Goal: Task Accomplishment & Management: Complete application form

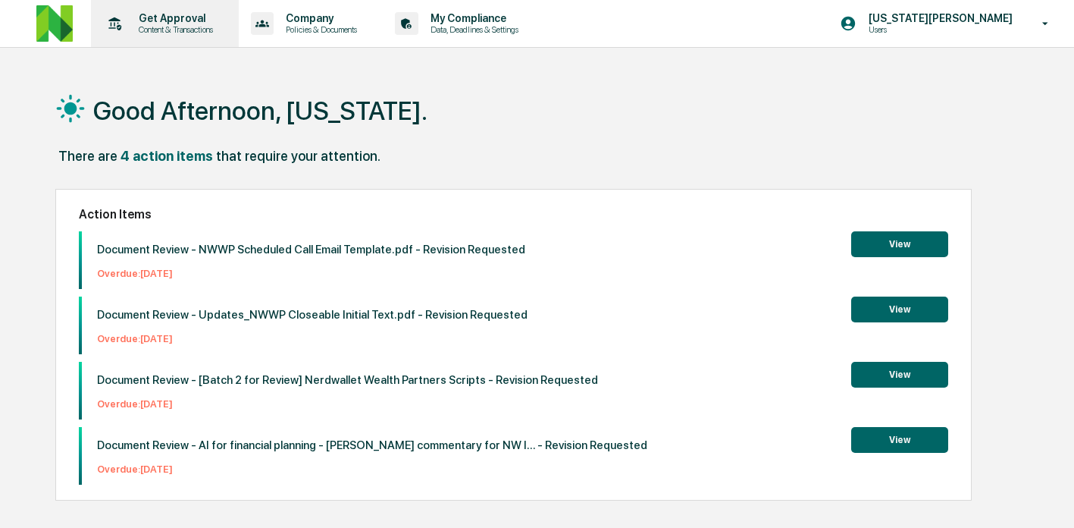
click at [158, 14] on p "Get Approval" at bounding box center [174, 18] width 94 height 12
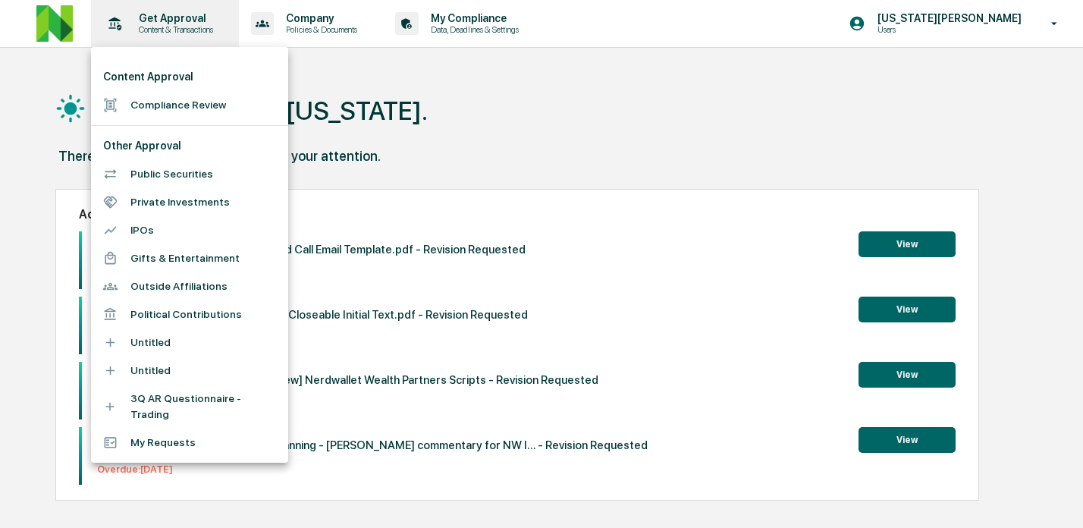
click at [158, 14] on div at bounding box center [541, 264] width 1083 height 528
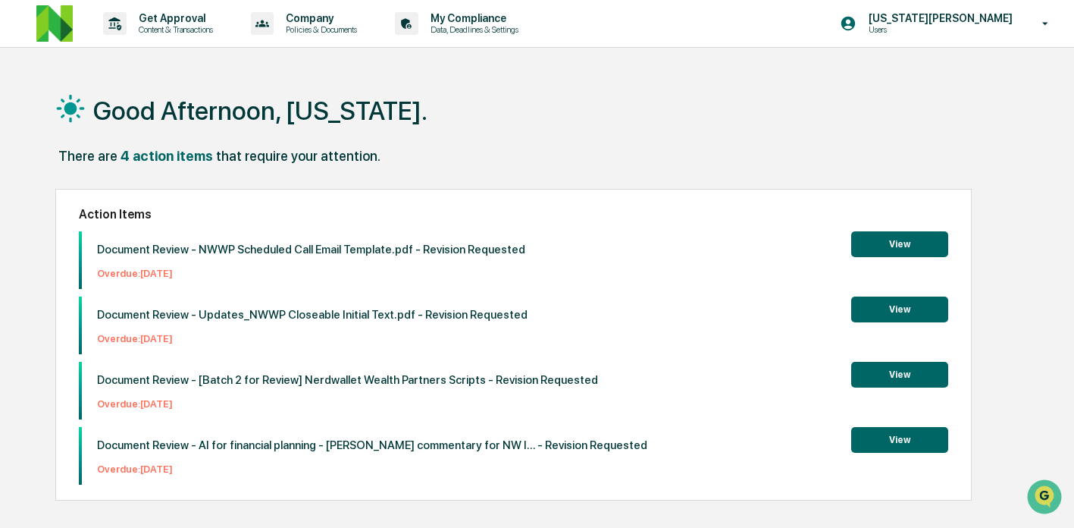
click at [160, 14] on p "Get Approval" at bounding box center [174, 18] width 94 height 12
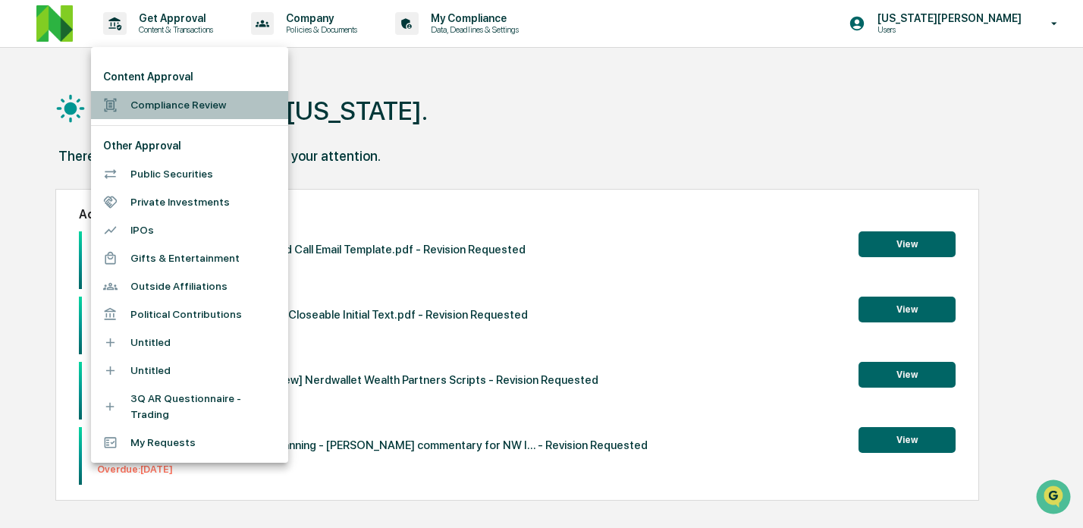
click at [169, 106] on li "Compliance Review" at bounding box center [189, 105] width 197 height 28
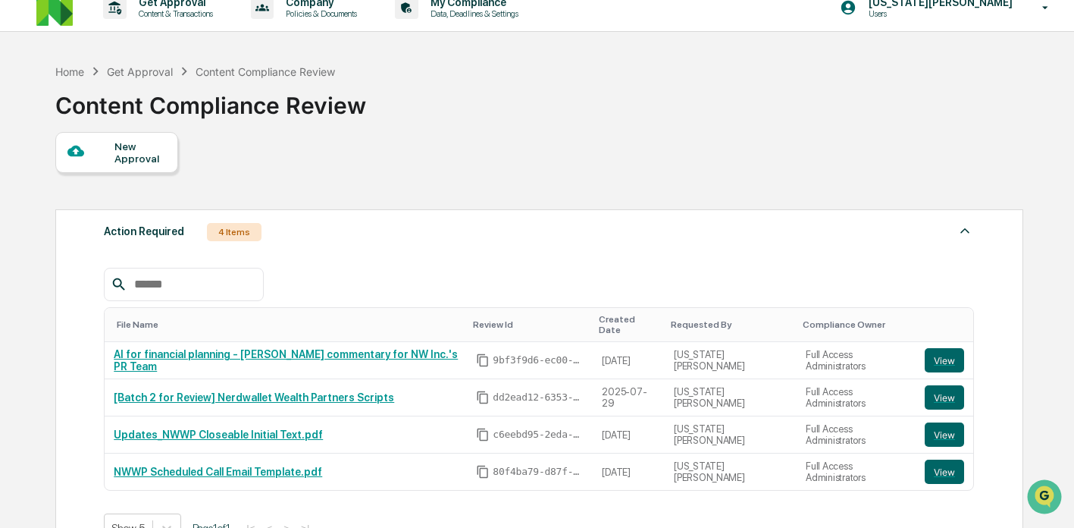
scroll to position [283, 0]
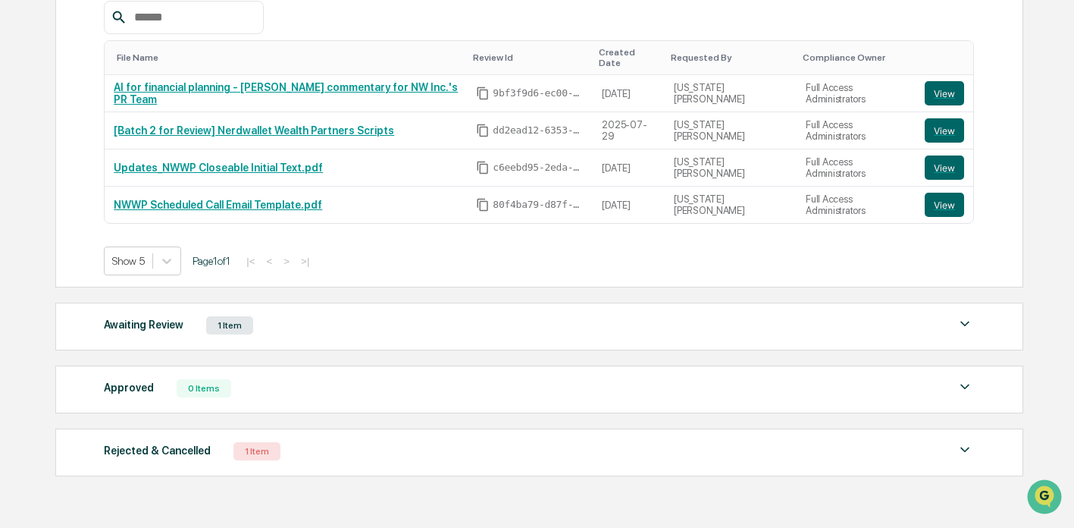
click at [175, 317] on div "Awaiting Review" at bounding box center [144, 325] width 80 height 20
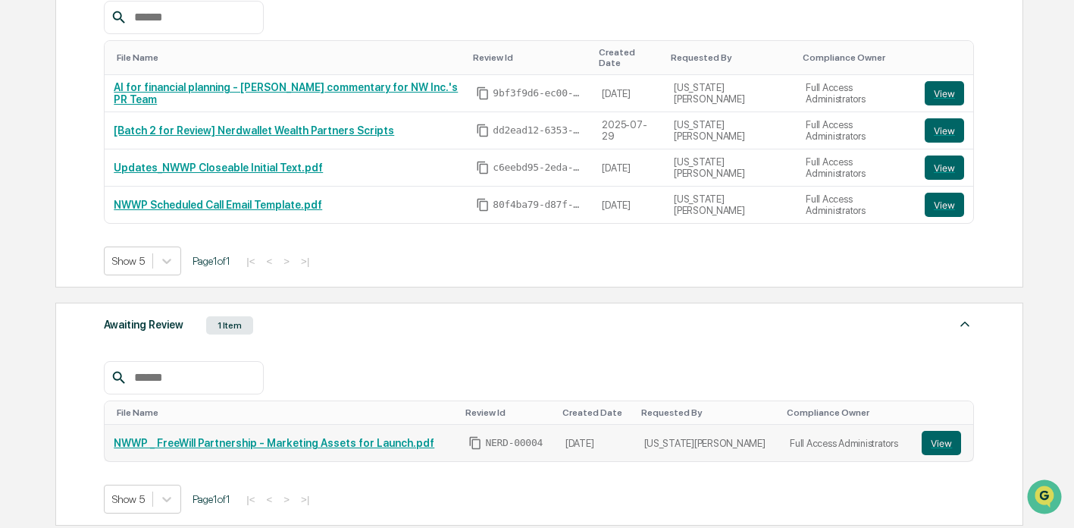
click at [227, 437] on link "NWWP _ FreeWill Partnership - Marketing Assets for Launch.pdf" at bounding box center [274, 443] width 321 height 12
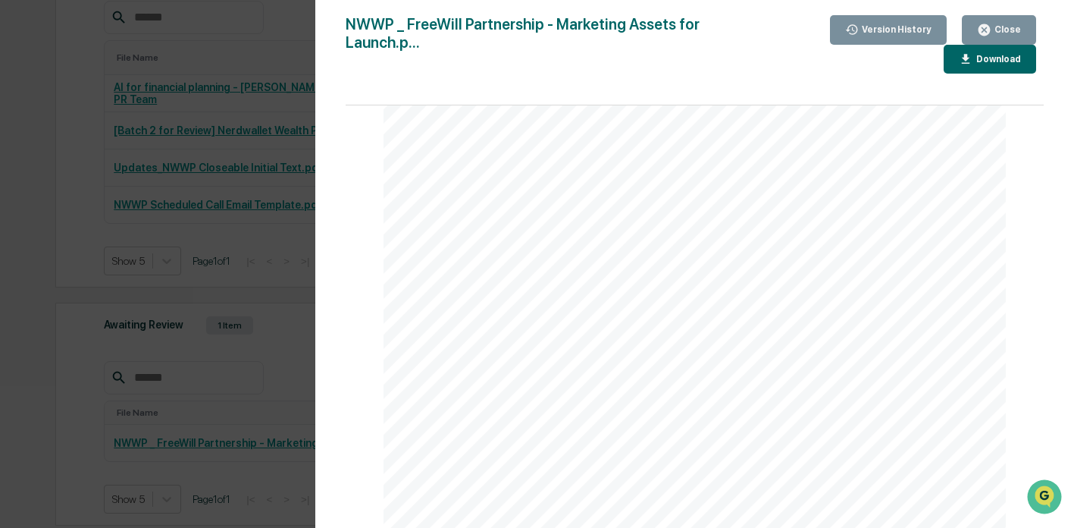
scroll to position [1274, 0]
click at [1005, 19] on button "Close" at bounding box center [999, 30] width 74 height 30
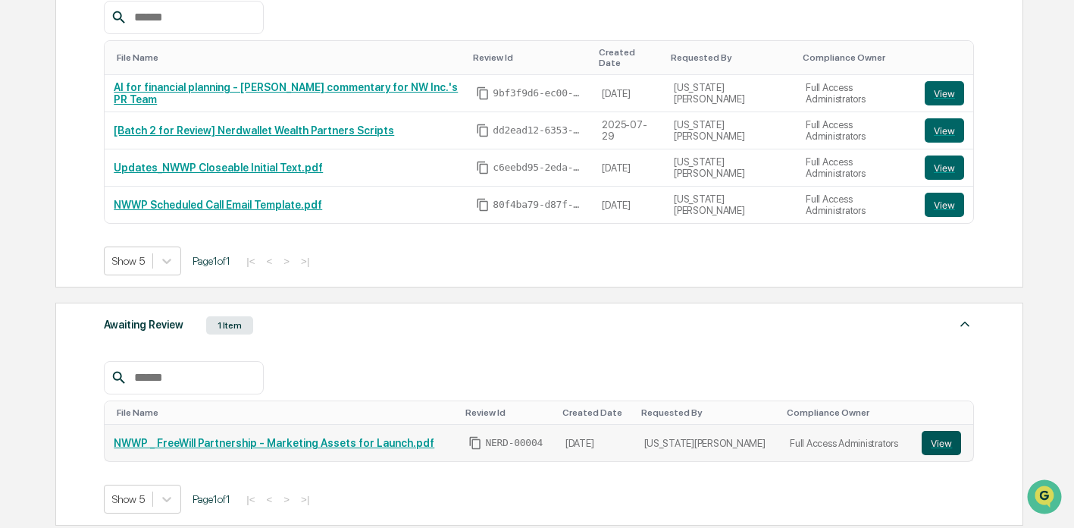
click at [945, 434] on button "View" at bounding box center [941, 443] width 39 height 24
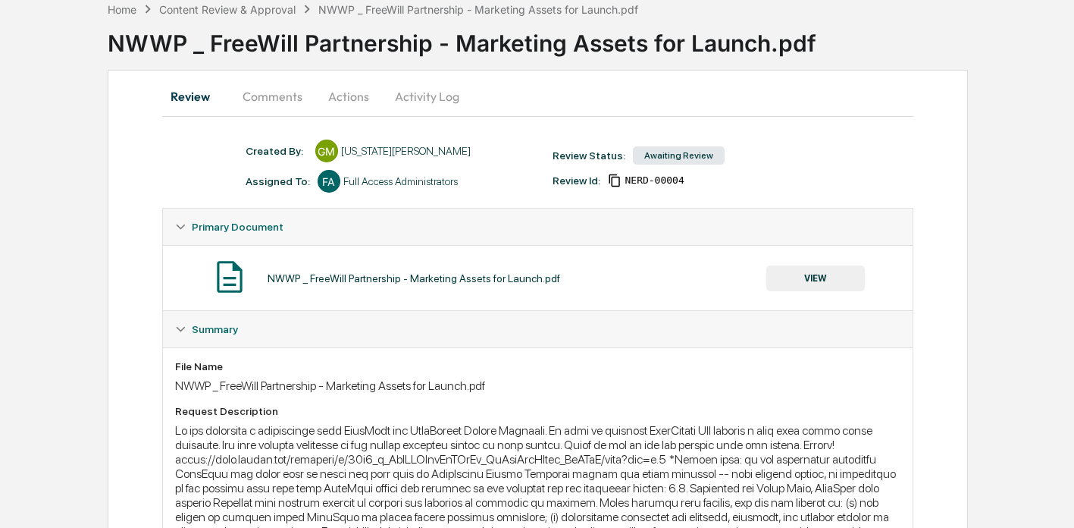
scroll to position [79, 0]
click at [271, 80] on button "Comments" at bounding box center [272, 95] width 84 height 36
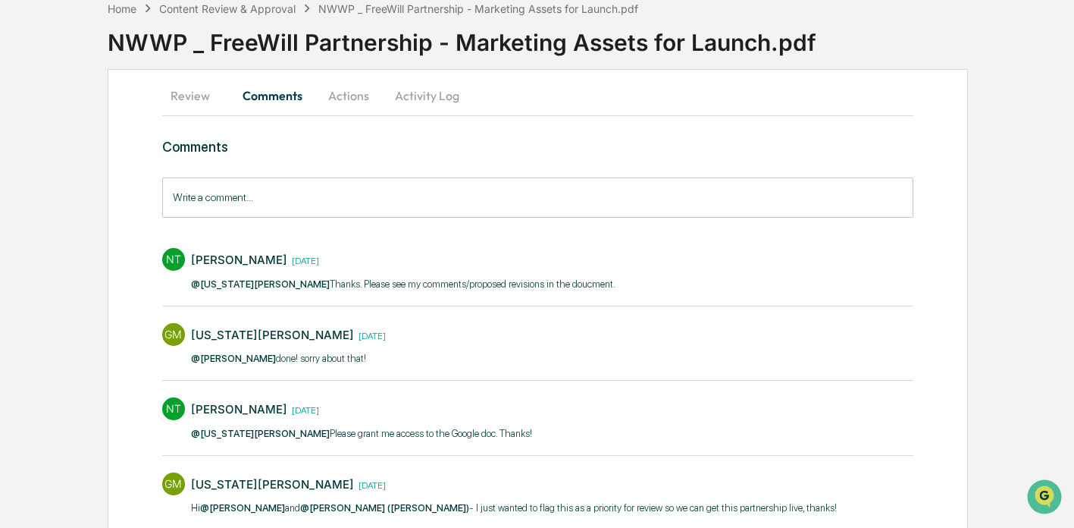
click at [364, 281] on p "@[US_STATE][PERSON_NAME] Thanks. Please see my comments/proposed revisions in t…" at bounding box center [403, 284] width 425 height 15
click at [430, 360] on div "GM [US_STATE][PERSON_NAME] [DATE] @[PERSON_NAME] done! sorry about that!​" at bounding box center [538, 343] width 752 height 56
click at [193, 104] on button "Review" at bounding box center [196, 95] width 68 height 36
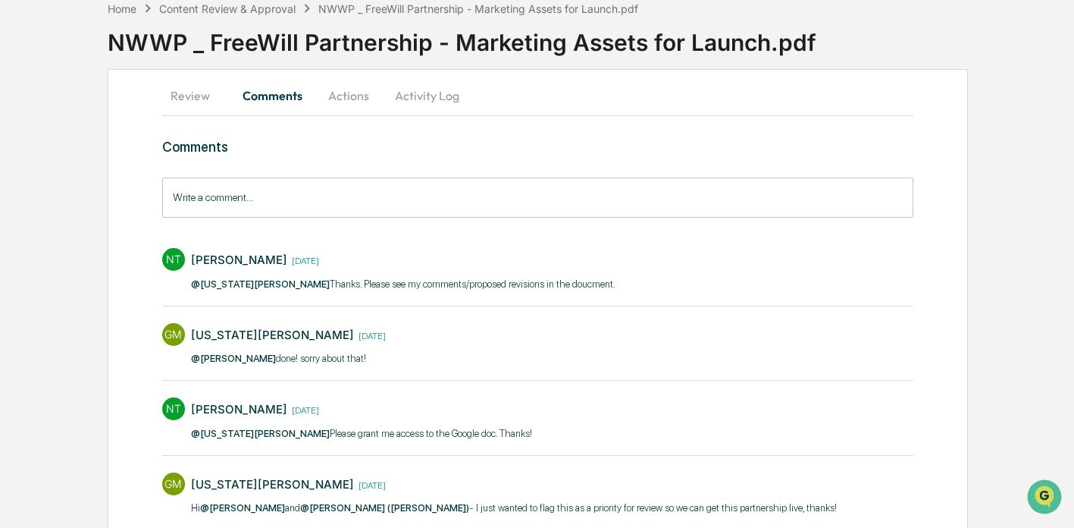
scroll to position [0, 0]
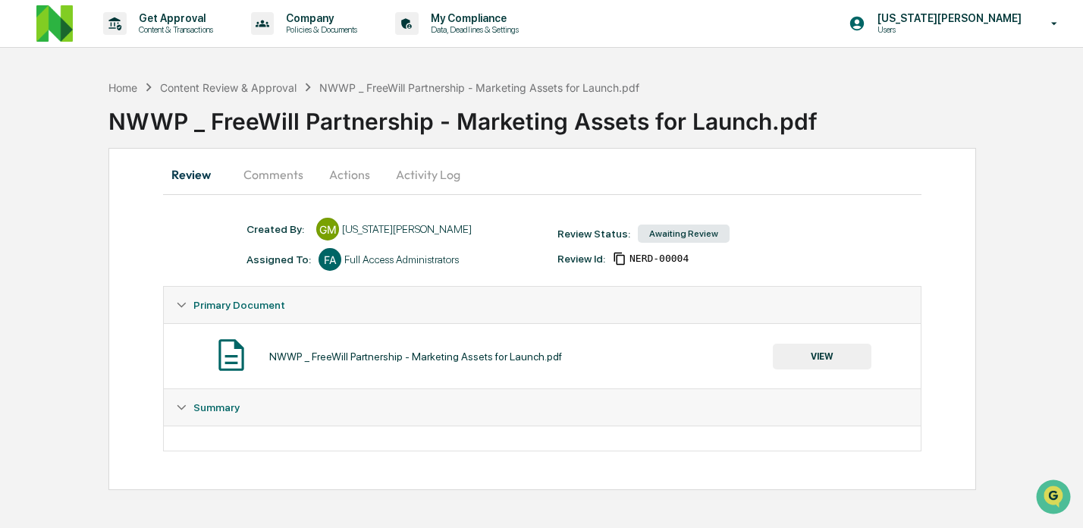
click at [827, 358] on button "VIEW" at bounding box center [822, 356] width 99 height 26
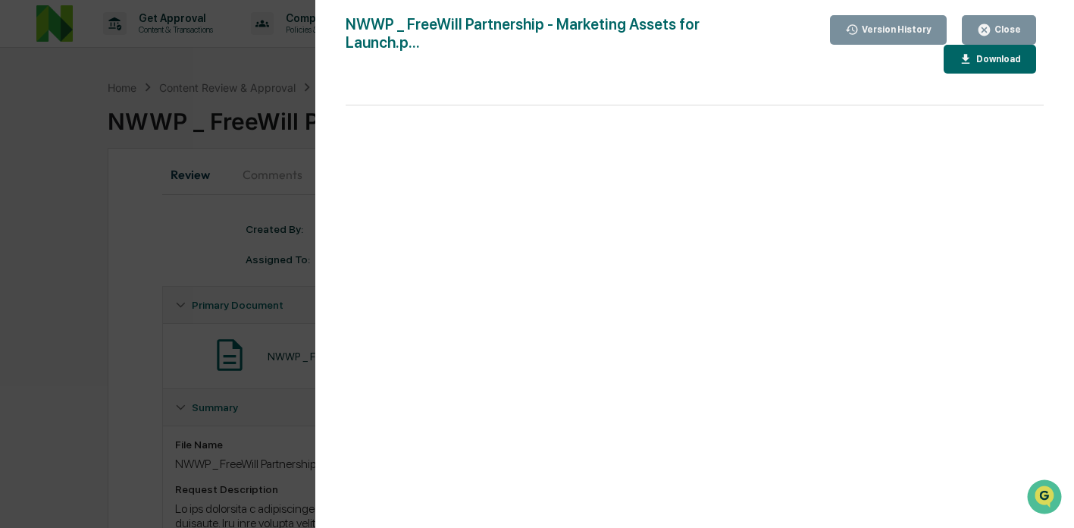
click at [1048, 20] on div "Version History [DATE] 09:06 PM [US_STATE][PERSON_NAME] NWWP _ FreeWill Partner…" at bounding box center [694, 279] width 759 height 558
click at [976, 33] on button "Close" at bounding box center [999, 30] width 74 height 30
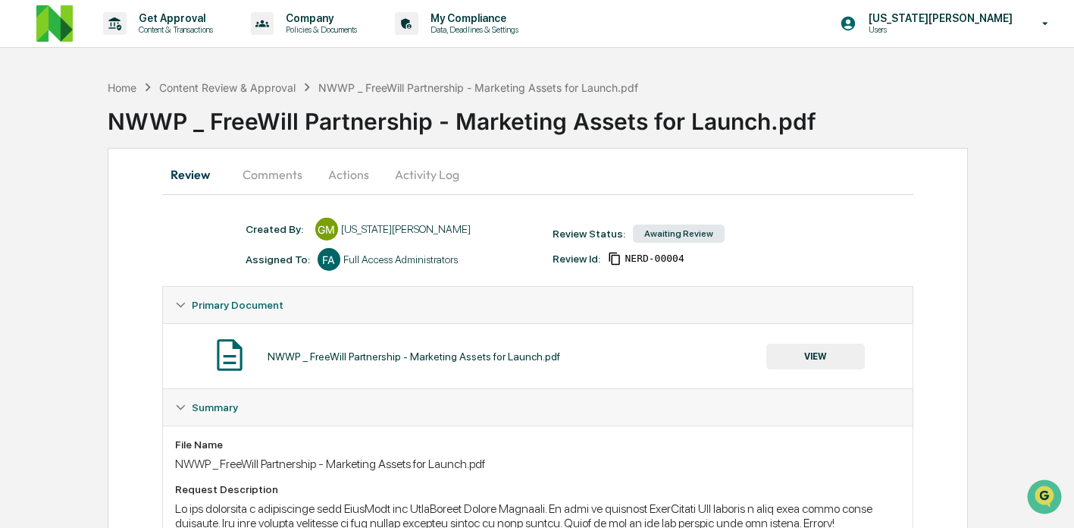
scroll to position [246, 0]
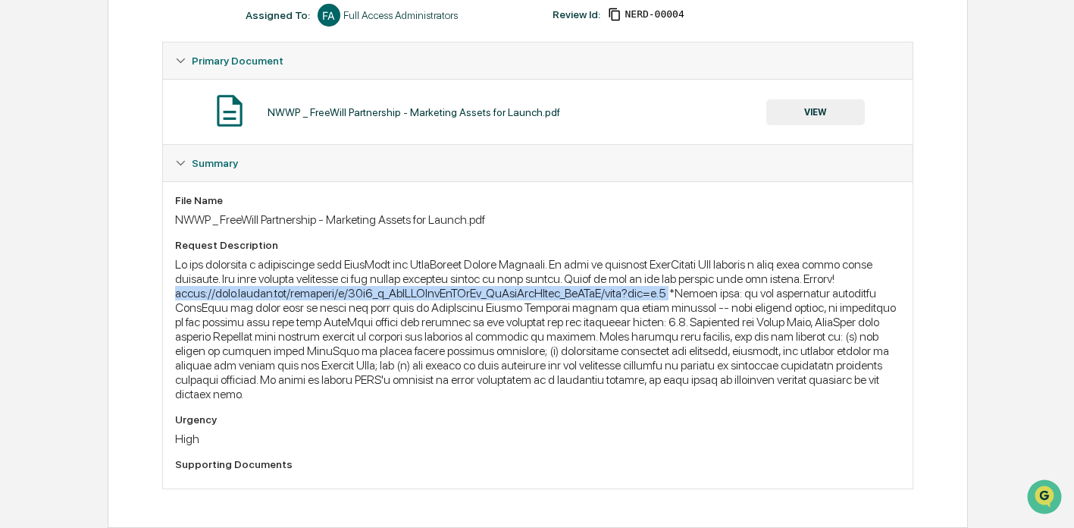
drag, startPoint x: 826, startPoint y: 291, endPoint x: 262, endPoint y: 293, distance: 564.8
click at [262, 293] on div at bounding box center [538, 329] width 726 height 144
copy div "[URL][DOMAIN_NAME]"
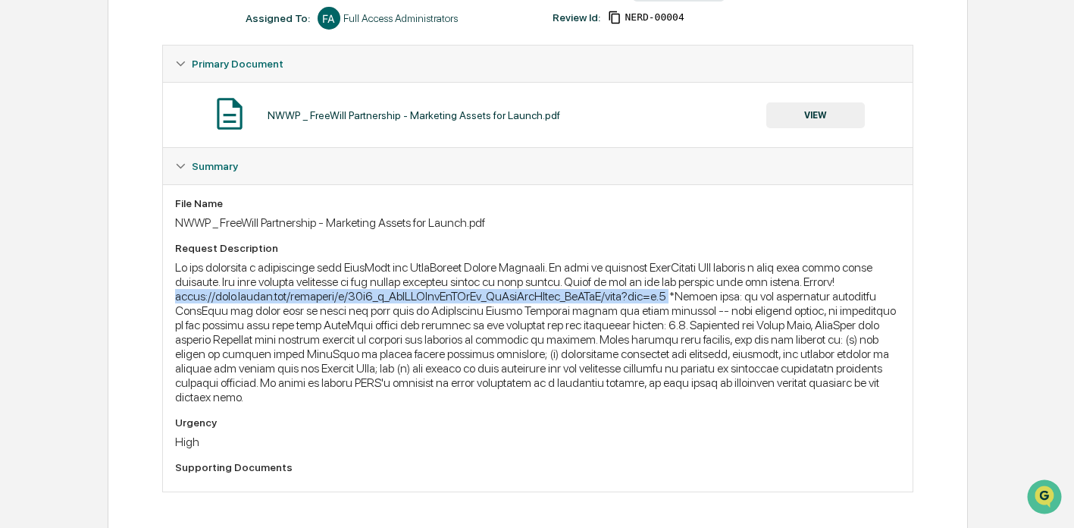
scroll to position [0, 0]
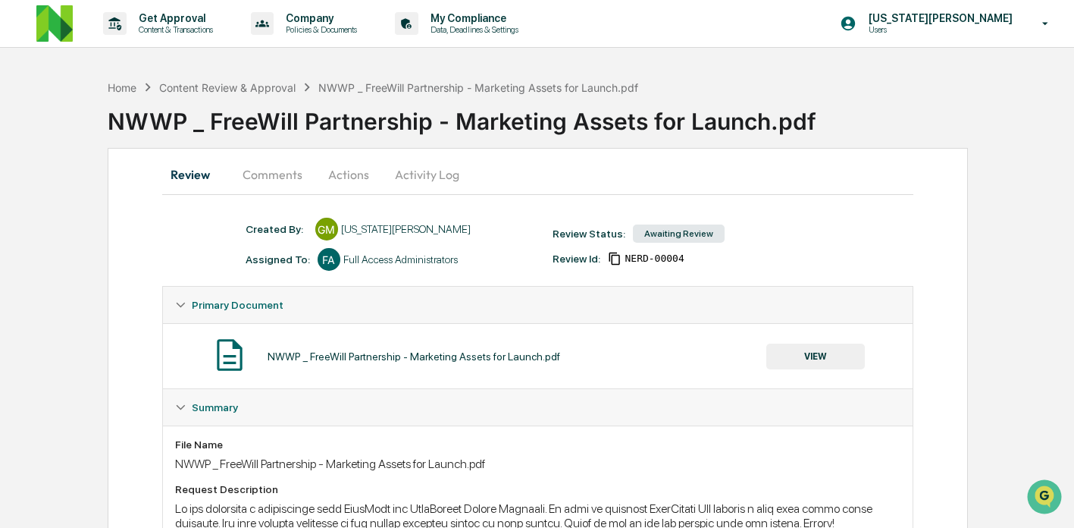
click at [127, 110] on div "NWWP _ FreeWill Partnership - Marketing Assets for Launch.pdf" at bounding box center [591, 115] width 967 height 39
click at [196, 84] on div "Content Review & Approval" at bounding box center [227, 87] width 136 height 13
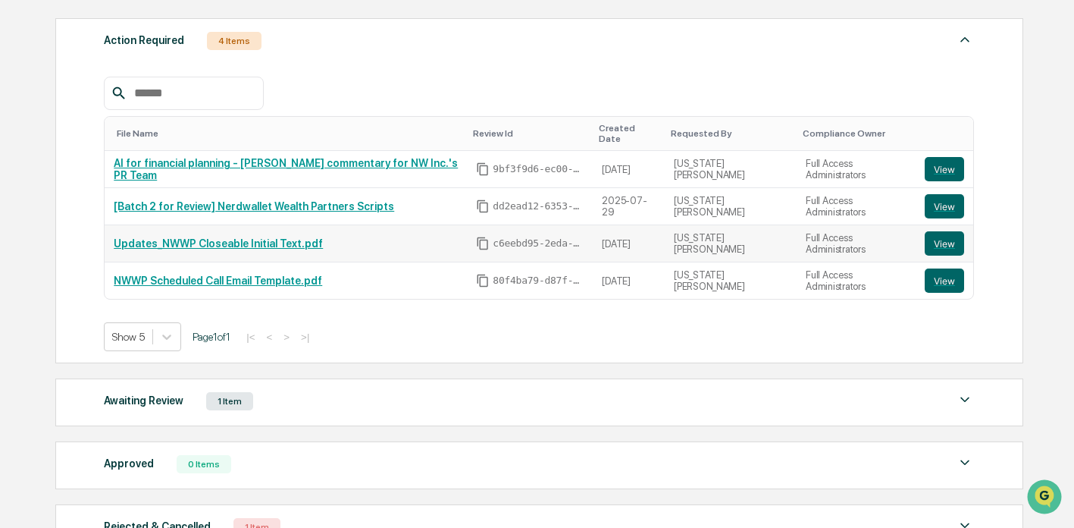
scroll to position [327, 0]
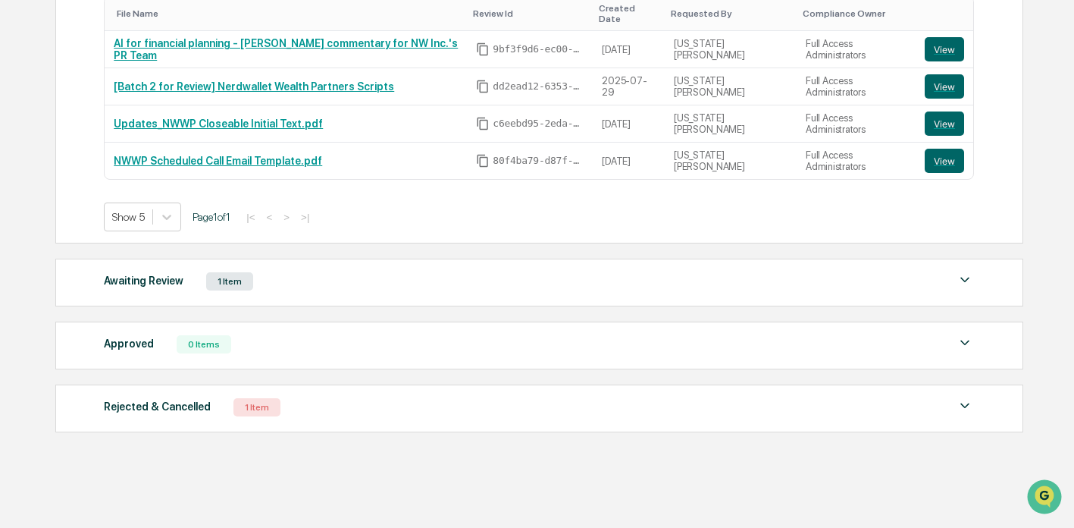
click at [202, 271] on div "Awaiting Review 1 Item" at bounding box center [539, 281] width 870 height 21
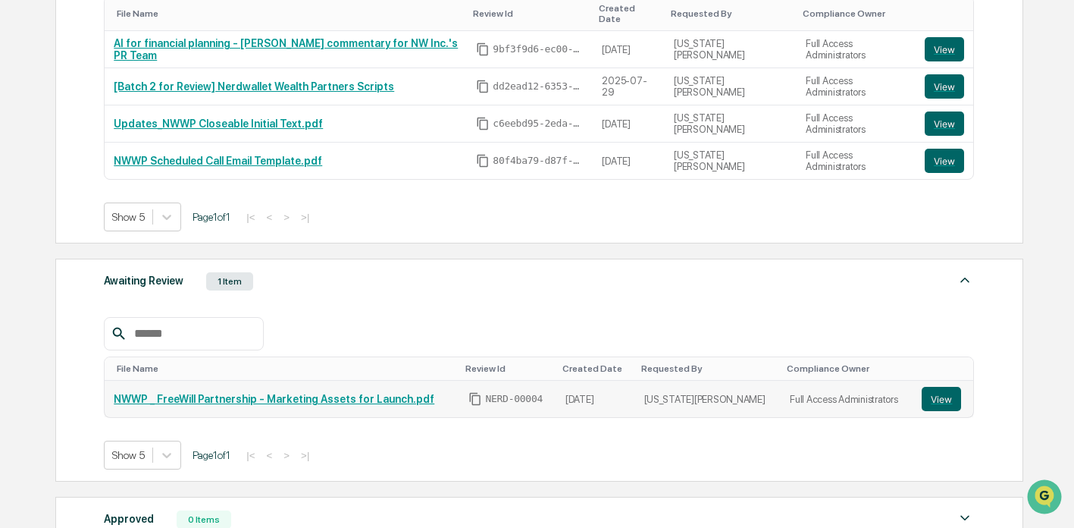
click at [199, 393] on link "NWWP _ FreeWill Partnership - Marketing Assets for Launch.pdf" at bounding box center [274, 399] width 321 height 12
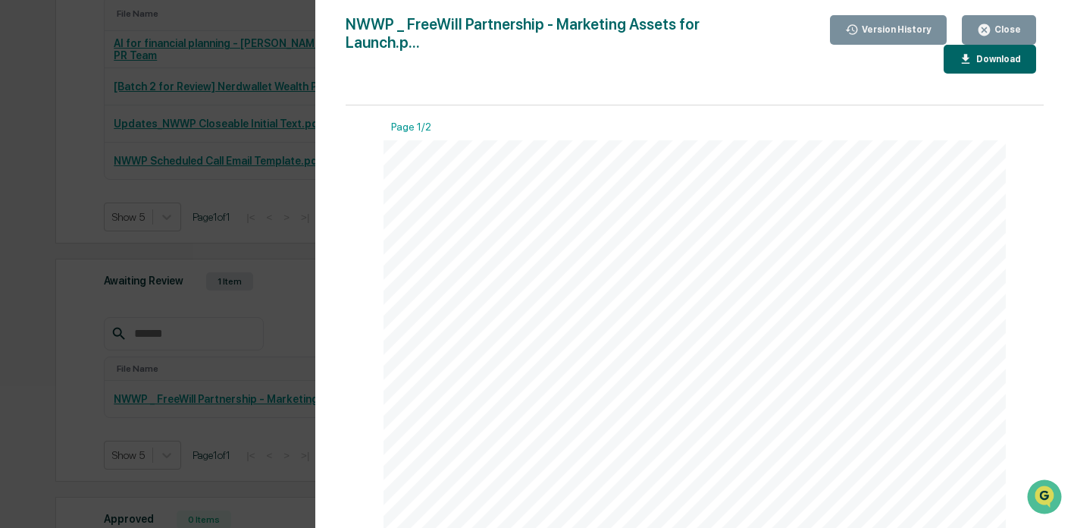
drag, startPoint x: 989, startPoint y: 38, endPoint x: 965, endPoint y: 70, distance: 39.6
click at [989, 38] on button "Close" at bounding box center [999, 30] width 74 height 30
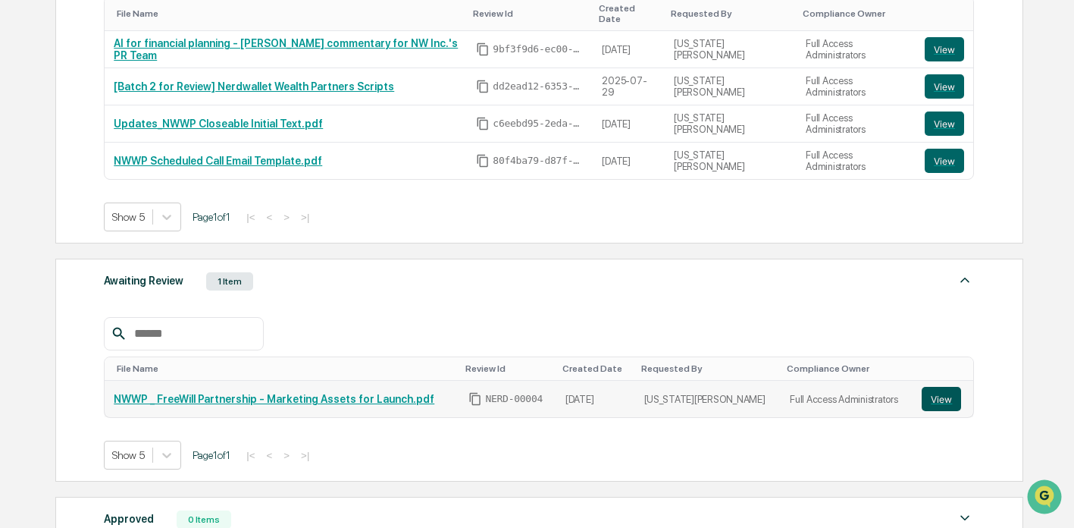
click at [947, 387] on button "View" at bounding box center [941, 399] width 39 height 24
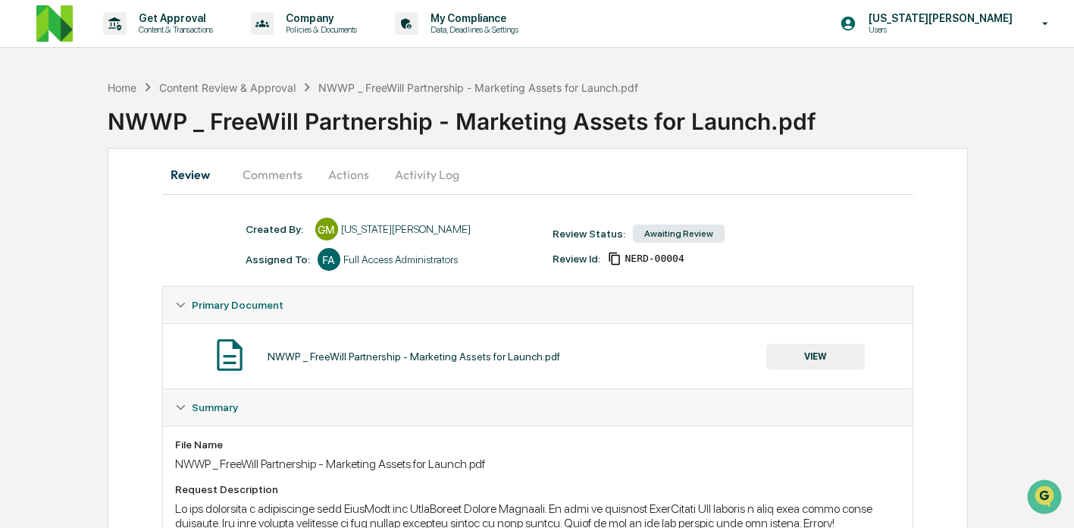
click at [363, 177] on button "Actions" at bounding box center [349, 174] width 68 height 36
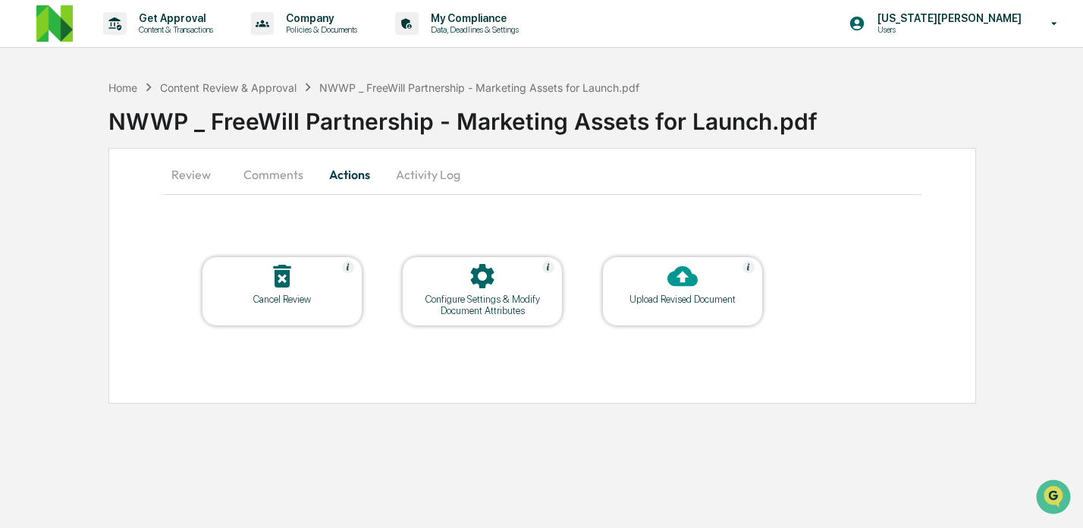
click at [440, 173] on button "Activity Log" at bounding box center [428, 174] width 89 height 36
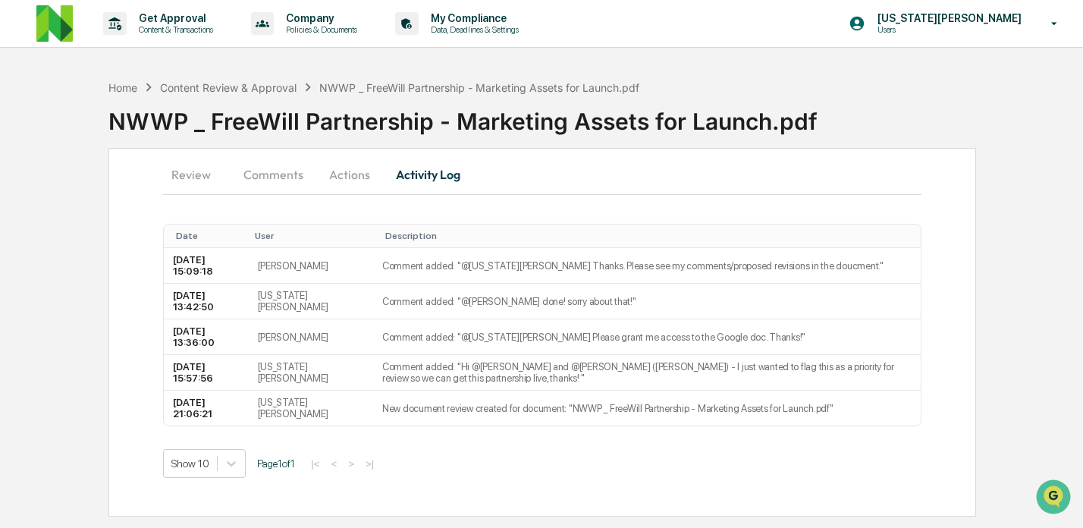
click at [262, 187] on button "Comments" at bounding box center [273, 174] width 84 height 36
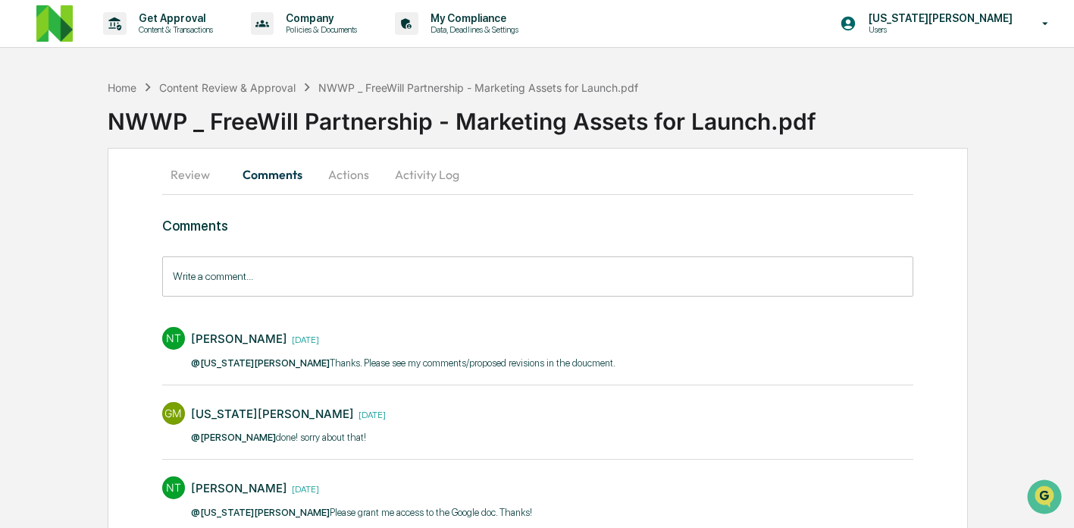
click at [158, 178] on div "Review Comments Actions Activity Log Comments Write a comment... Write a commen…" at bounding box center [538, 404] width 861 height 512
click at [184, 178] on button "Review" at bounding box center [196, 174] width 68 height 36
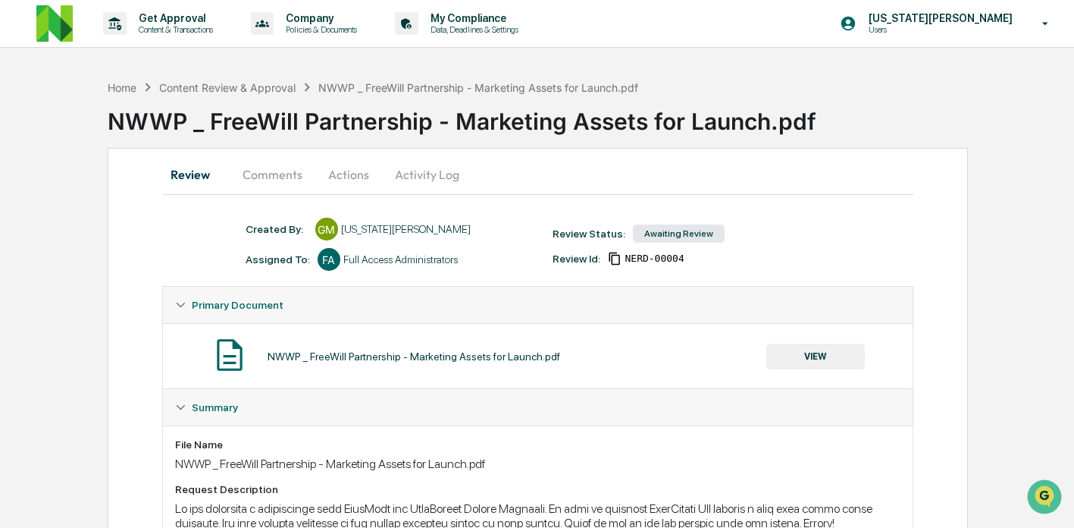
click at [333, 179] on button "Actions" at bounding box center [349, 174] width 68 height 36
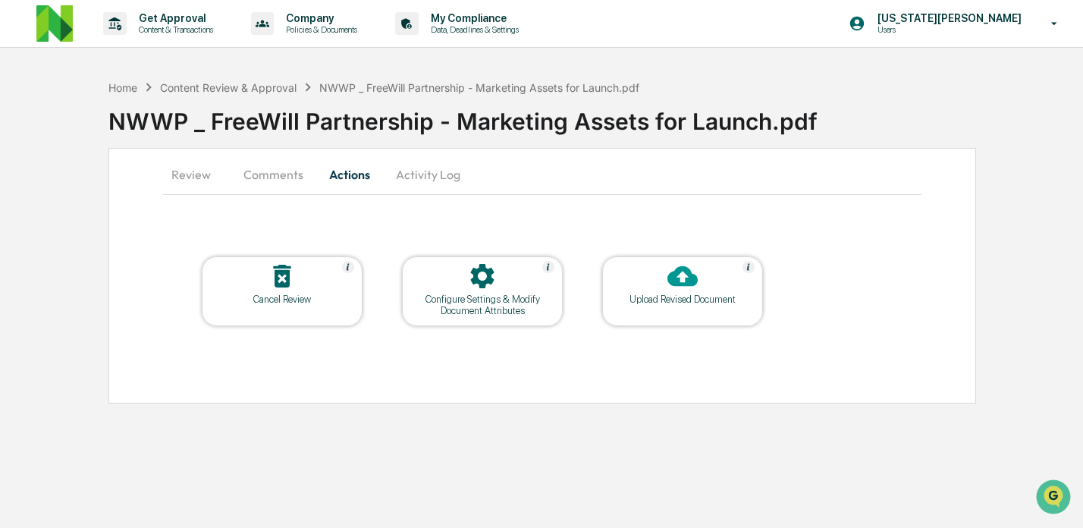
click at [384, 174] on button "Activity Log" at bounding box center [428, 174] width 89 height 36
